Goal: Task Accomplishment & Management: Manage account settings

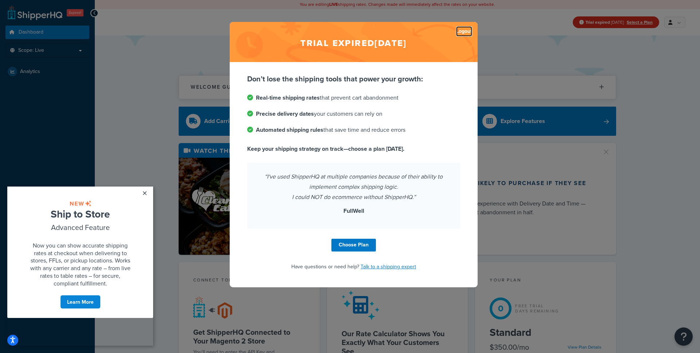
click at [459, 31] on link "Logout" at bounding box center [464, 31] width 16 height 10
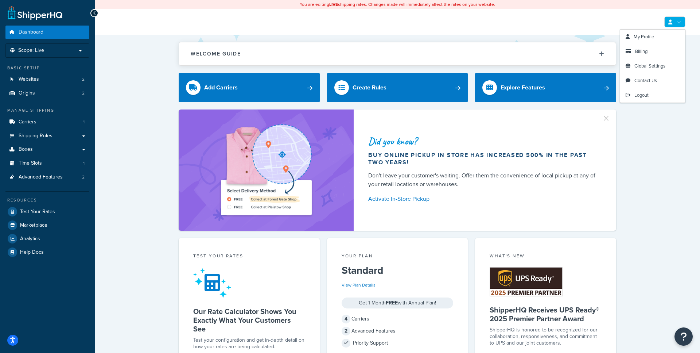
click at [665, 20] on link at bounding box center [675, 21] width 21 height 11
click at [645, 47] on link "Billing" at bounding box center [652, 51] width 65 height 15
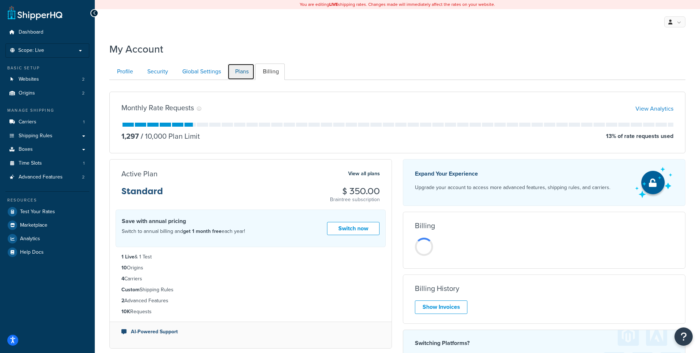
click at [238, 69] on link "Plans" at bounding box center [241, 71] width 27 height 16
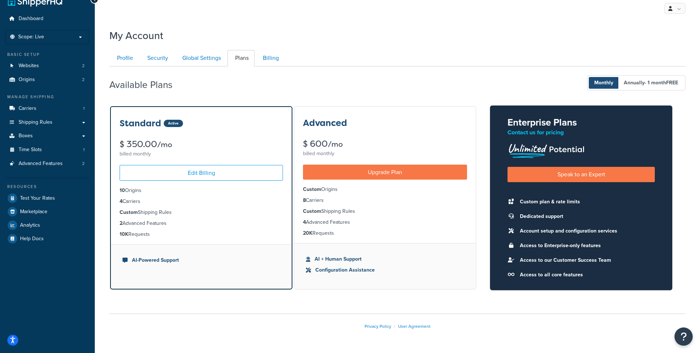
scroll to position [17, 0]
